Goal: Find specific page/section: Find specific page/section

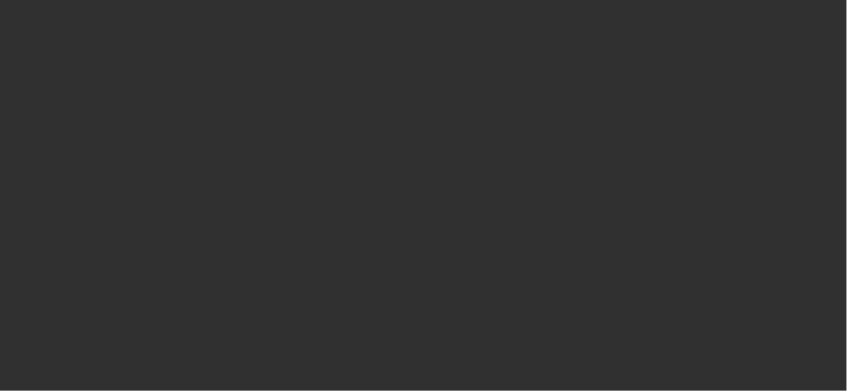
select select "10"
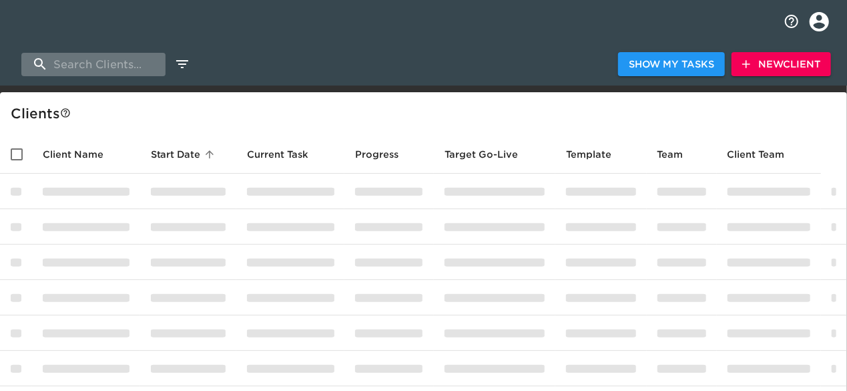
click at [116, 64] on input "search" at bounding box center [93, 64] width 144 height 23
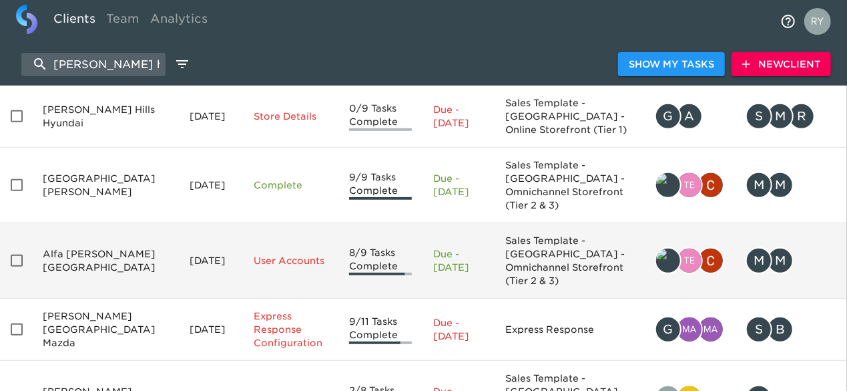
scroll to position [287, 0]
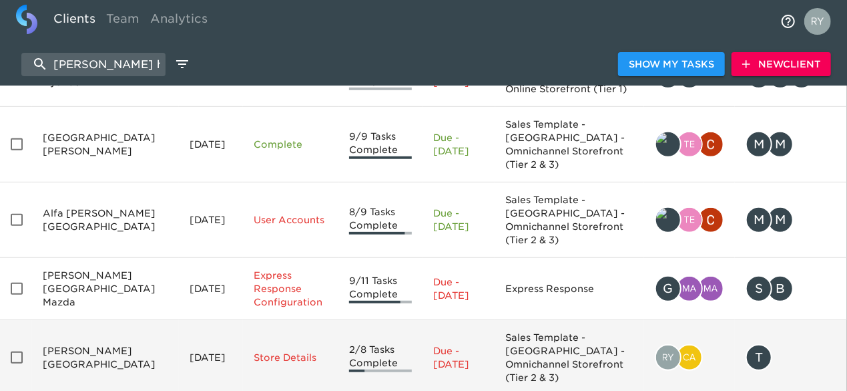
type input "puente h"
click at [107, 320] on td "Puente Hills Ford" at bounding box center [105, 357] width 147 height 75
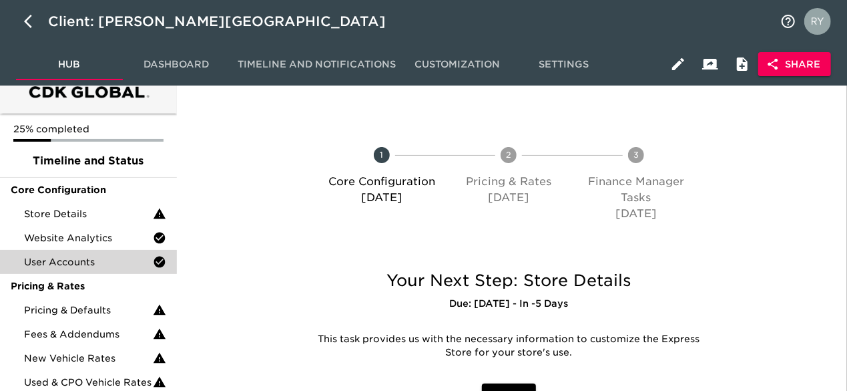
scroll to position [67, 0]
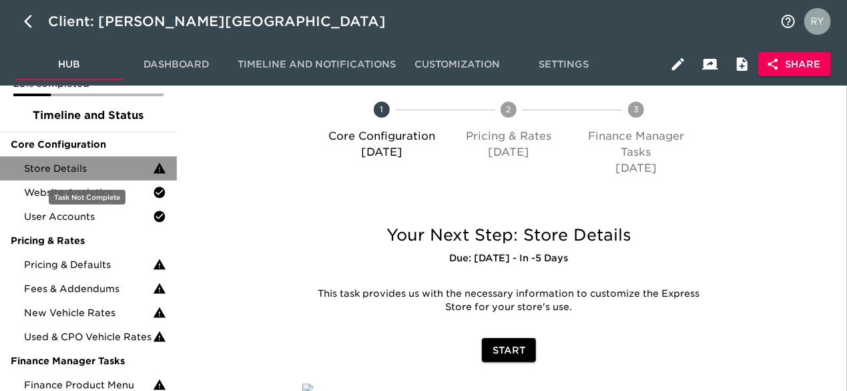
click at [73, 171] on span "Store Details" at bounding box center [88, 168] width 129 height 13
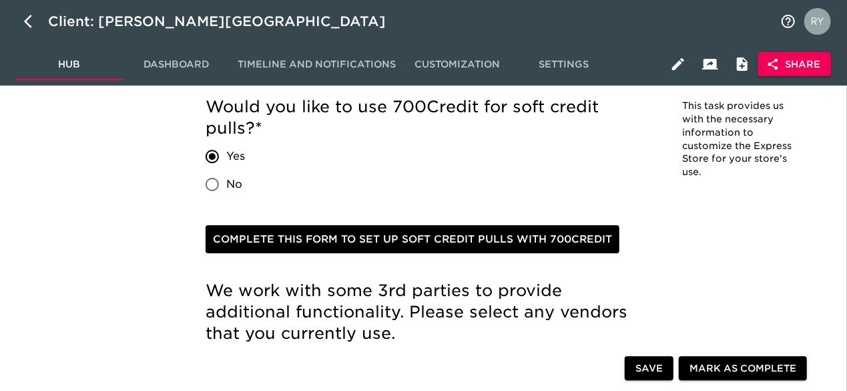
scroll to position [2069, 0]
